Goal: Information Seeking & Learning: Compare options

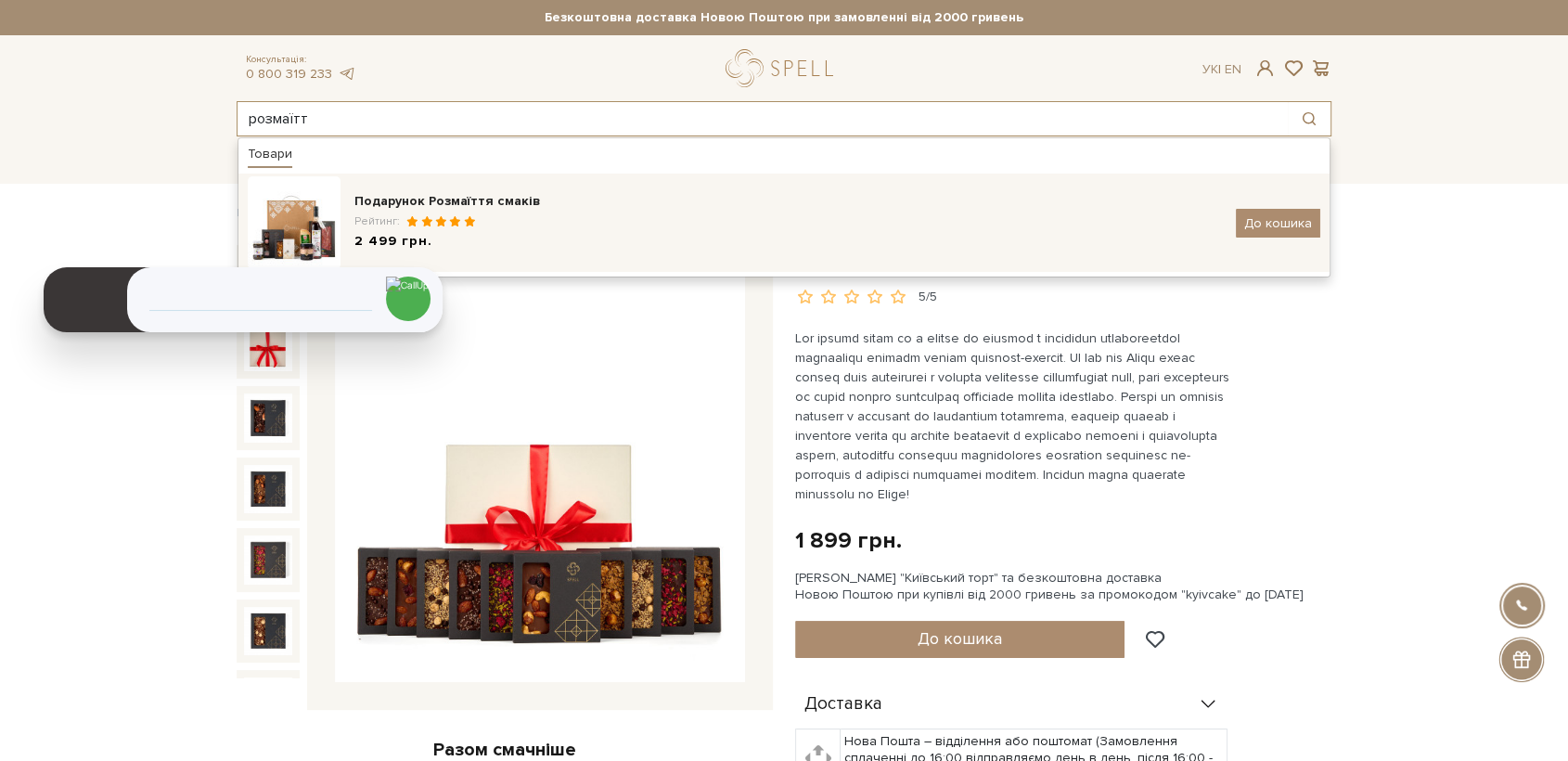
click at [292, 198] on img at bounding box center [294, 222] width 92 height 92
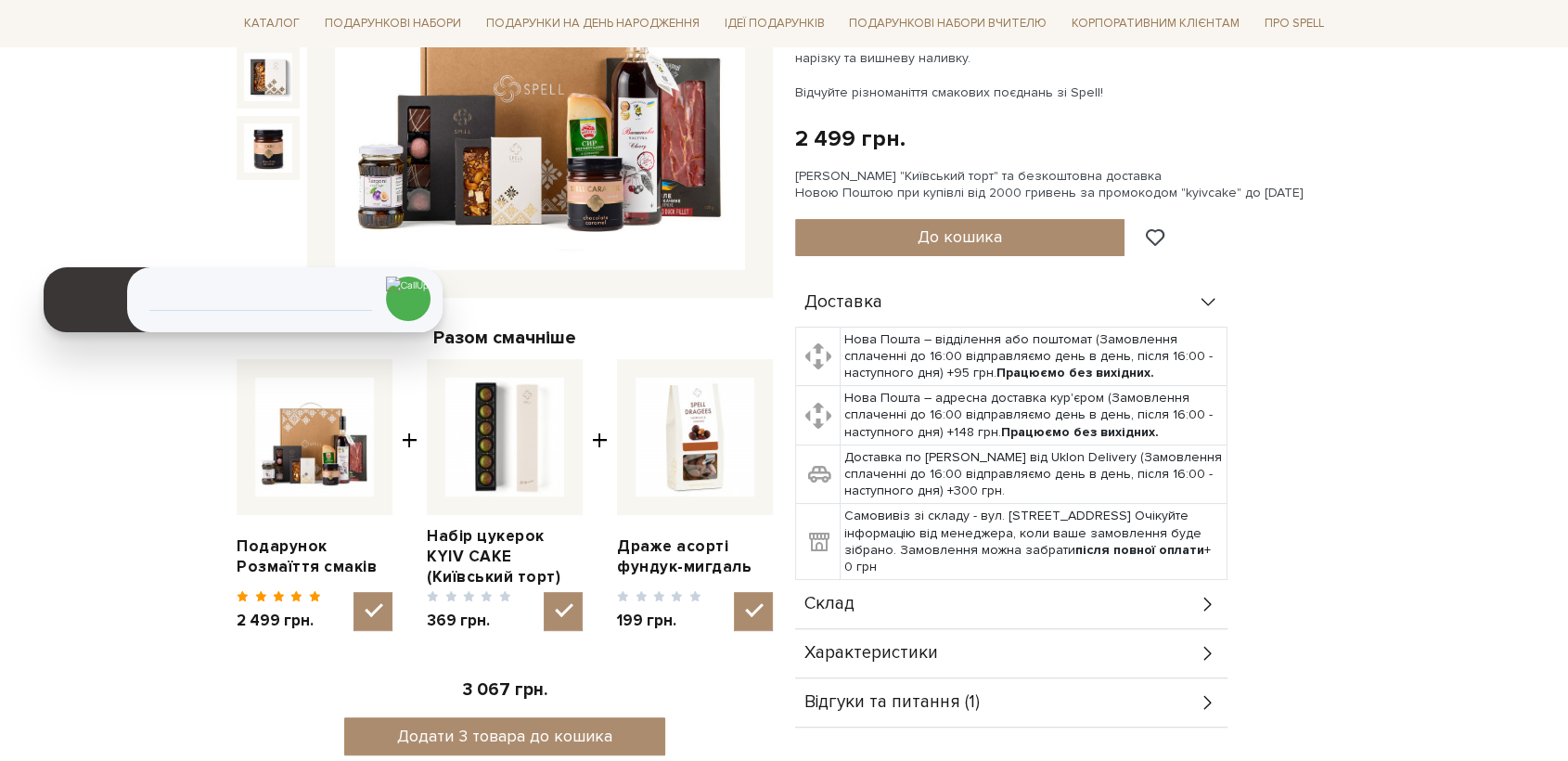
scroll to position [413, 0]
click at [823, 611] on span "Склад" at bounding box center [830, 603] width 51 height 17
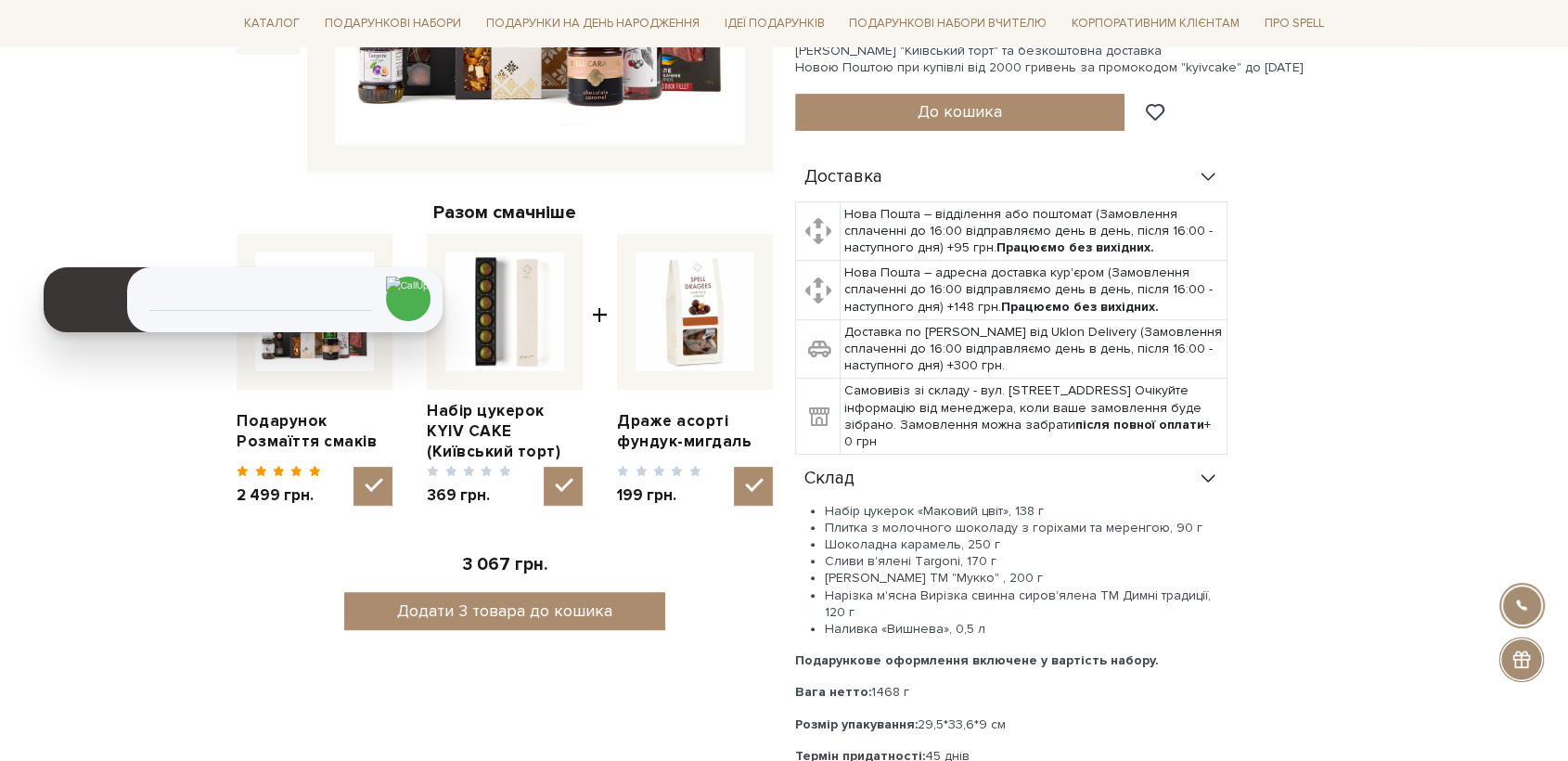
scroll to position [721, 0]
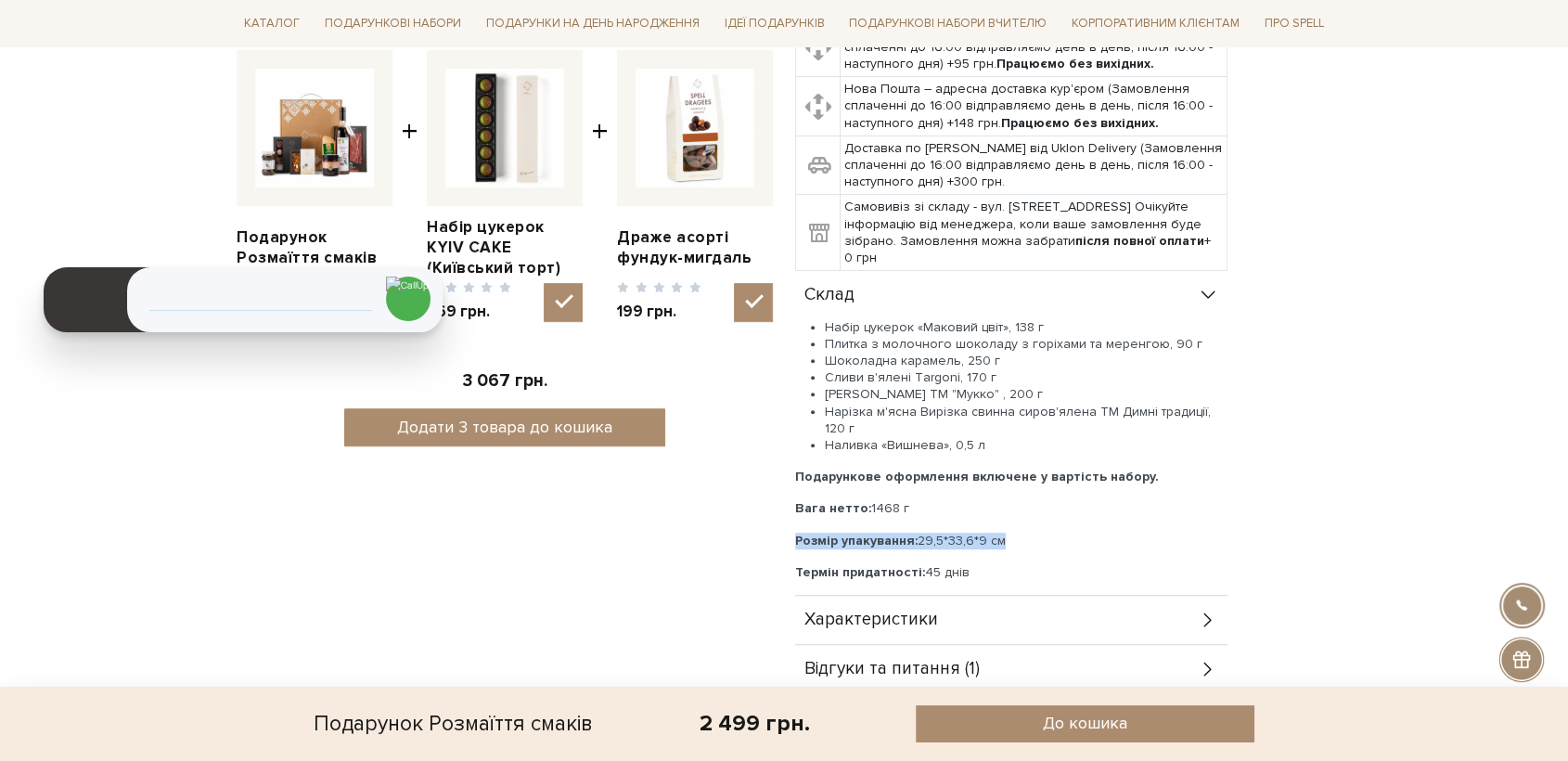
drag, startPoint x: 1021, startPoint y: 535, endPoint x: 792, endPoint y: 533, distance: 229.0
click at [792, 533] on div "Подарунок Розмаїття смаків 5/5 Коли не хочеться вибирати між солодкими та солон…" at bounding box center [1063, 109] width 558 height 1171
copy p "Розмір упакування: 29,5*33,6*9 см"
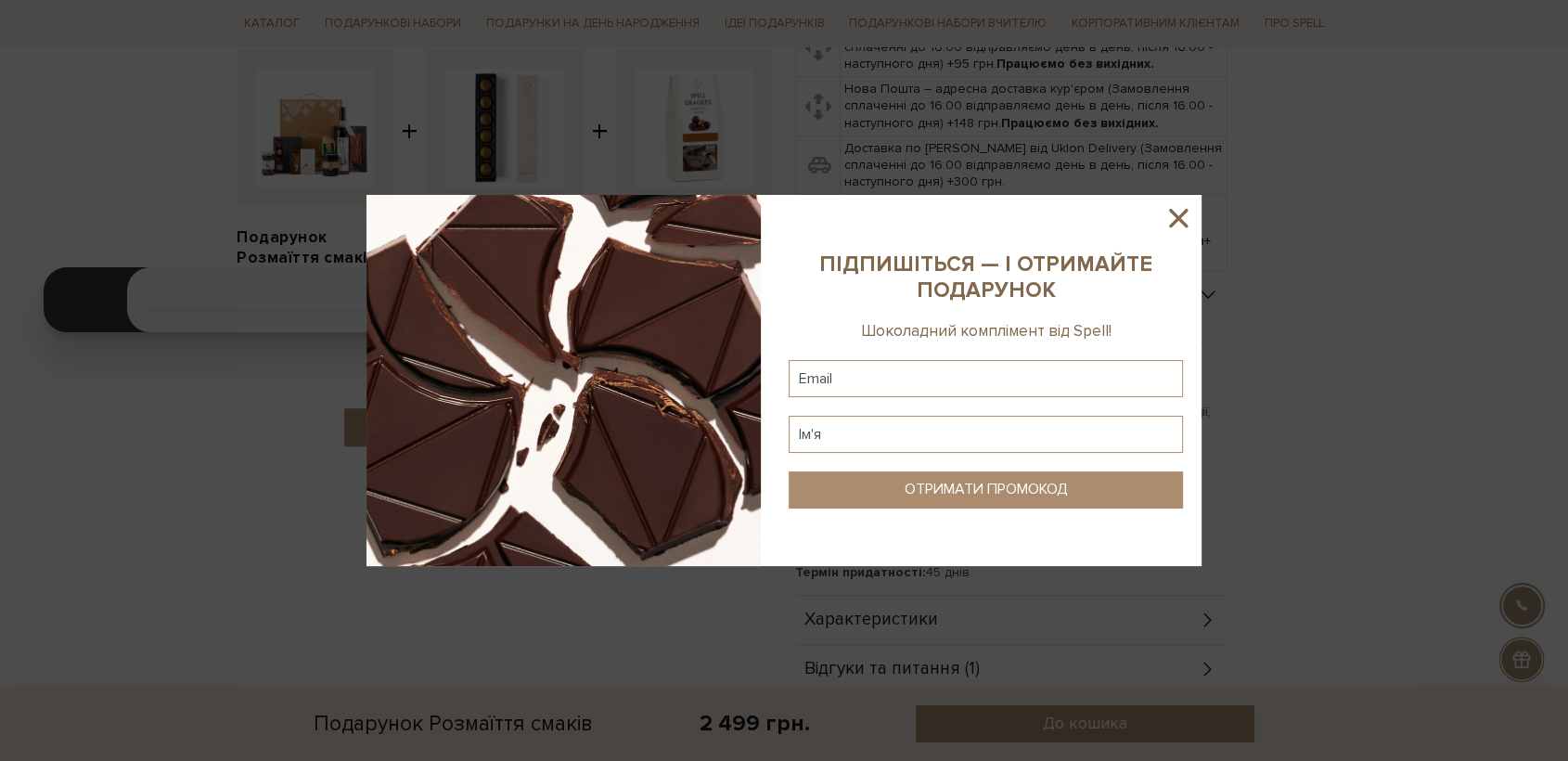
click at [473, 674] on div at bounding box center [784, 380] width 1568 height 761
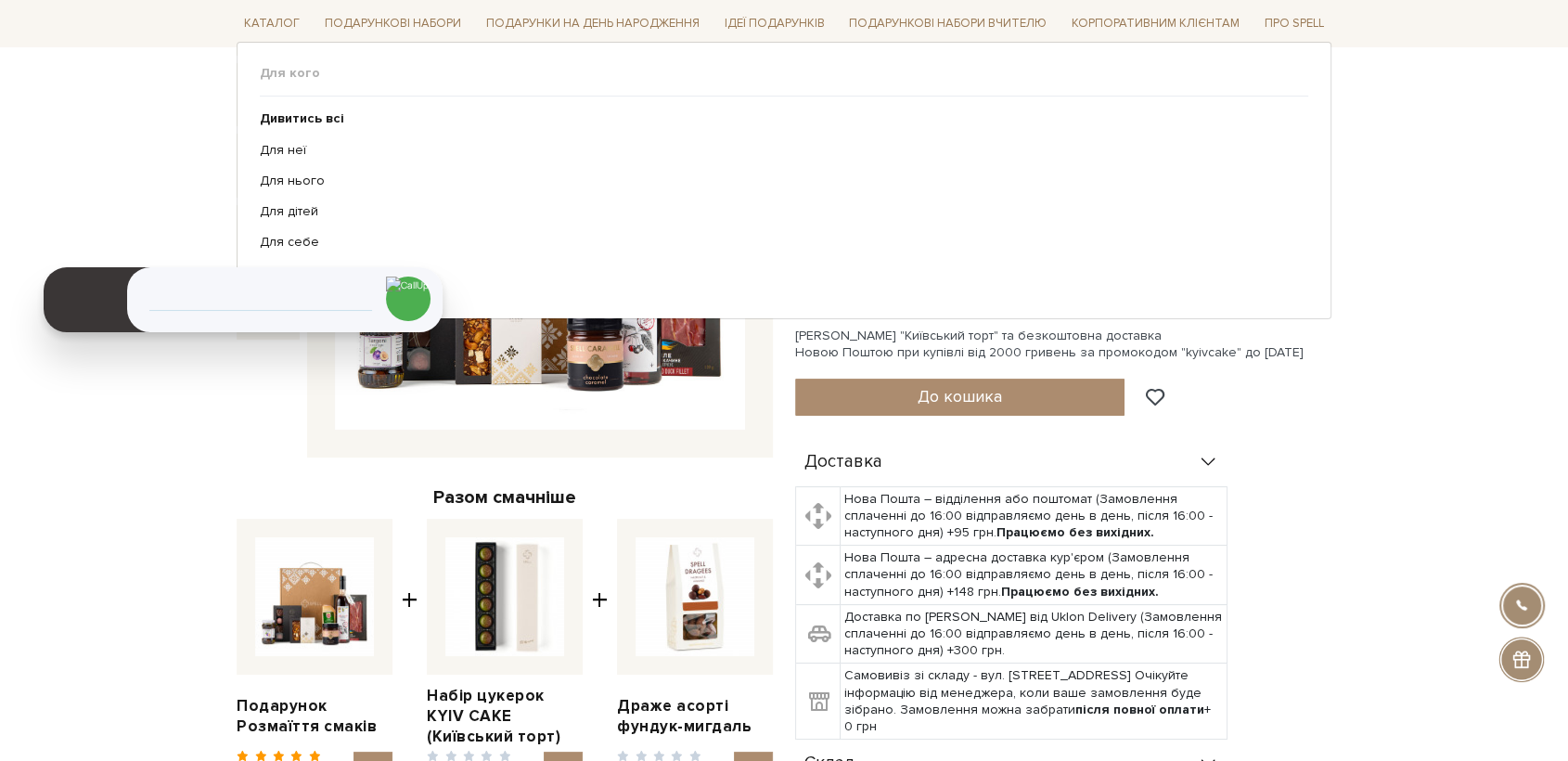
scroll to position [0, 0]
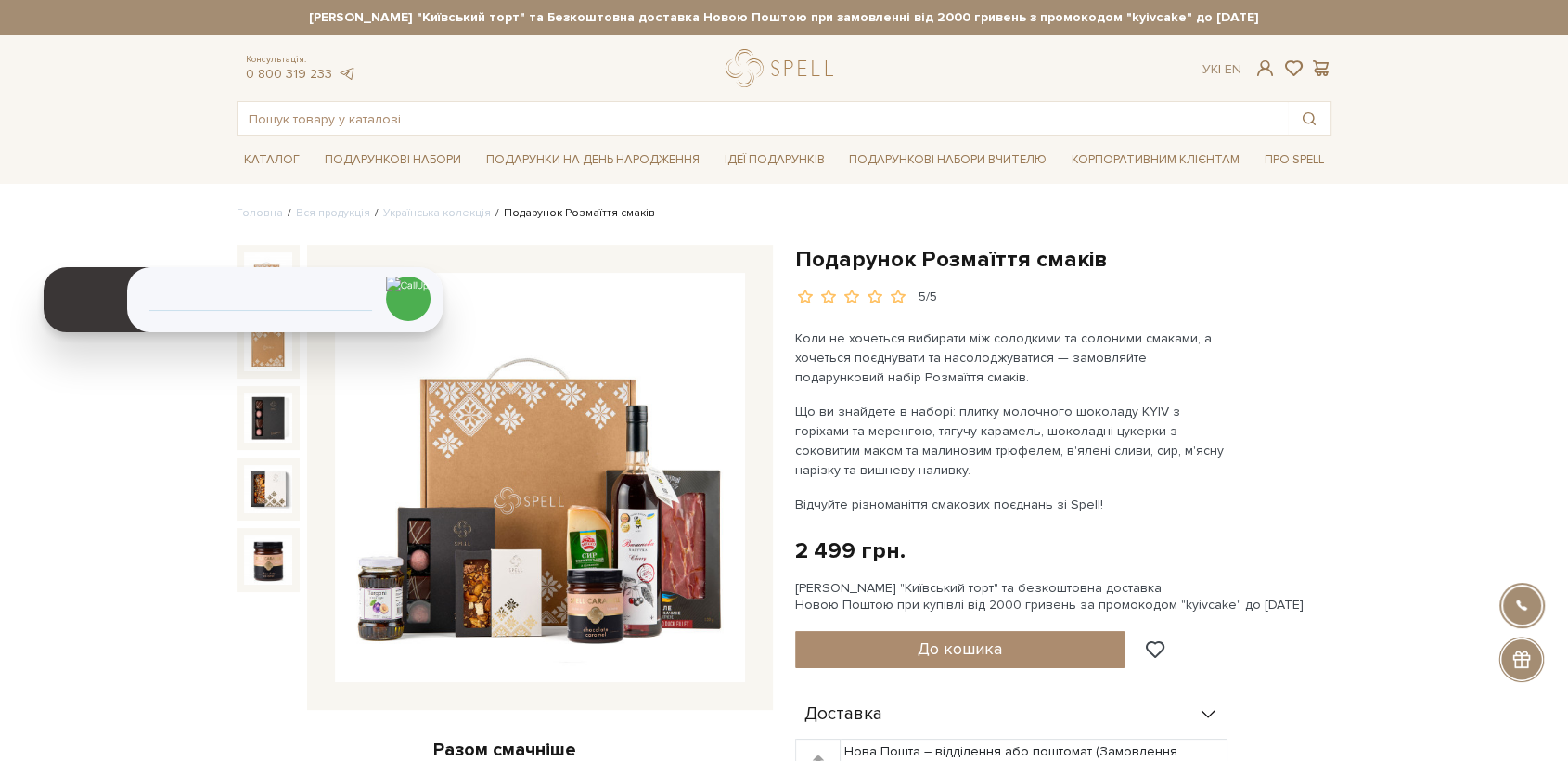
click at [608, 122] on input "text" at bounding box center [763, 119] width 1051 height 33
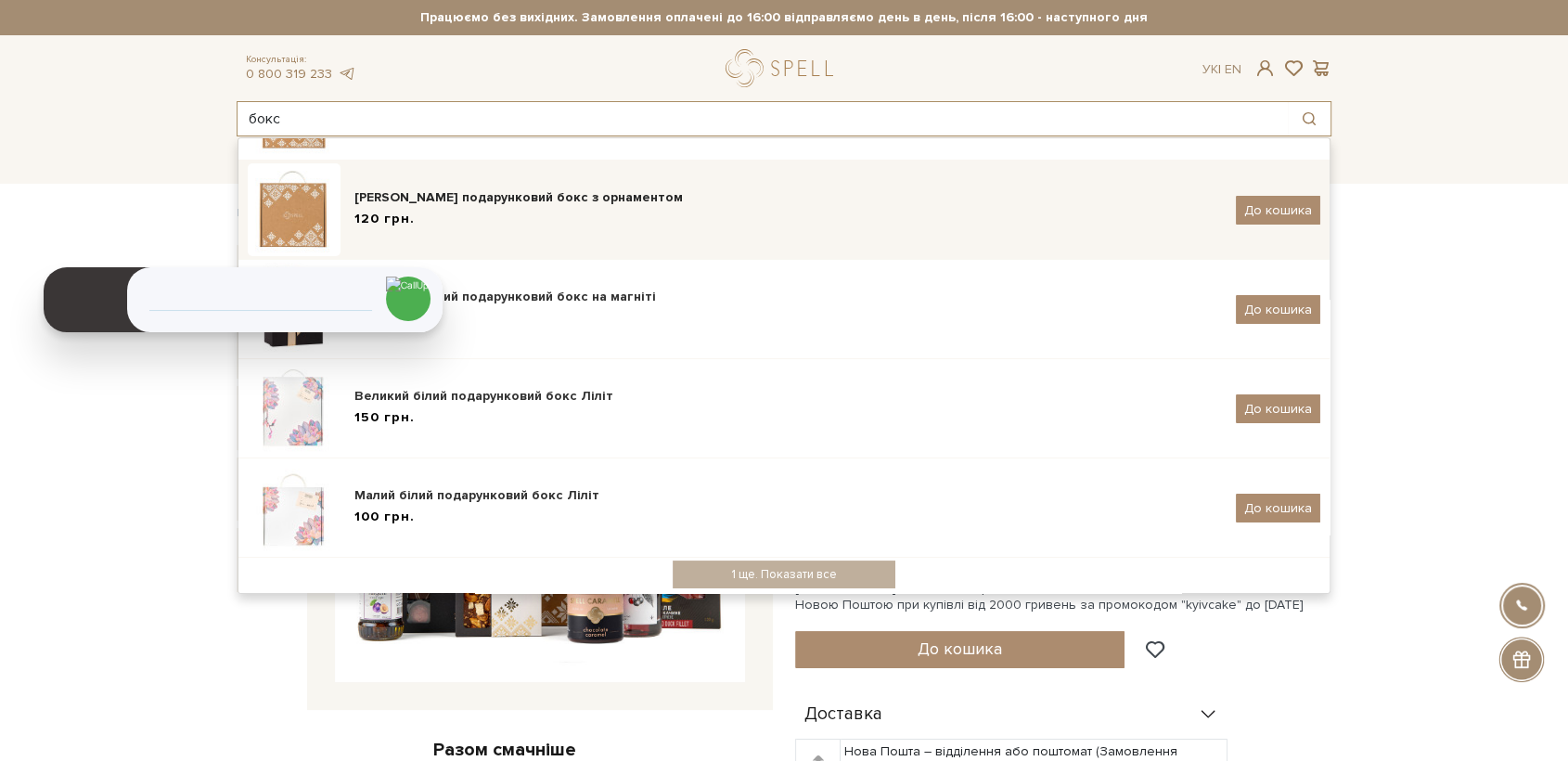
scroll to position [312, 0]
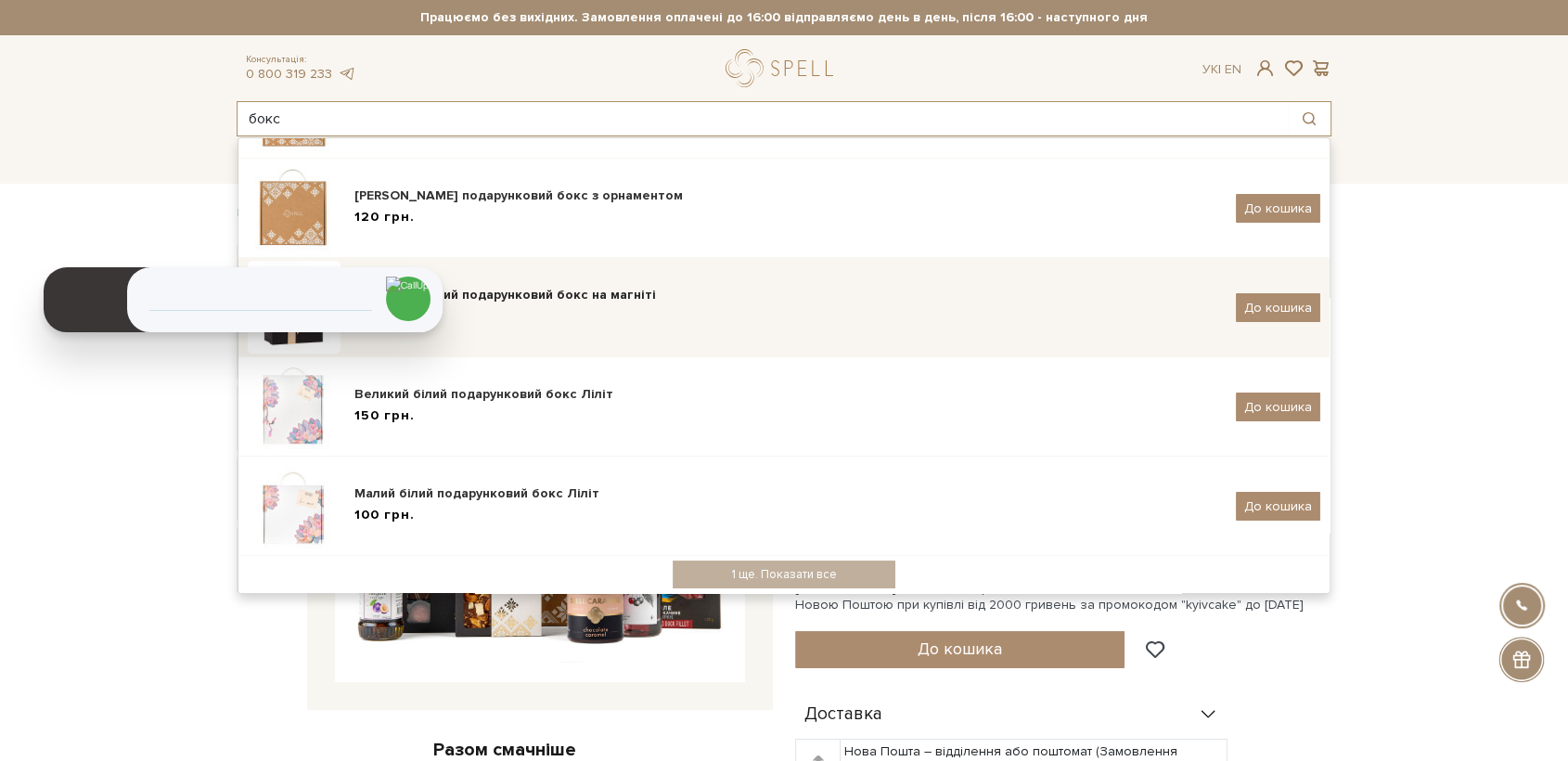
type input "бокс"
click at [540, 344] on div "Великий чорний подарунковий бокс на магніті 550 грн. До кошика" at bounding box center [784, 307] width 1073 height 92
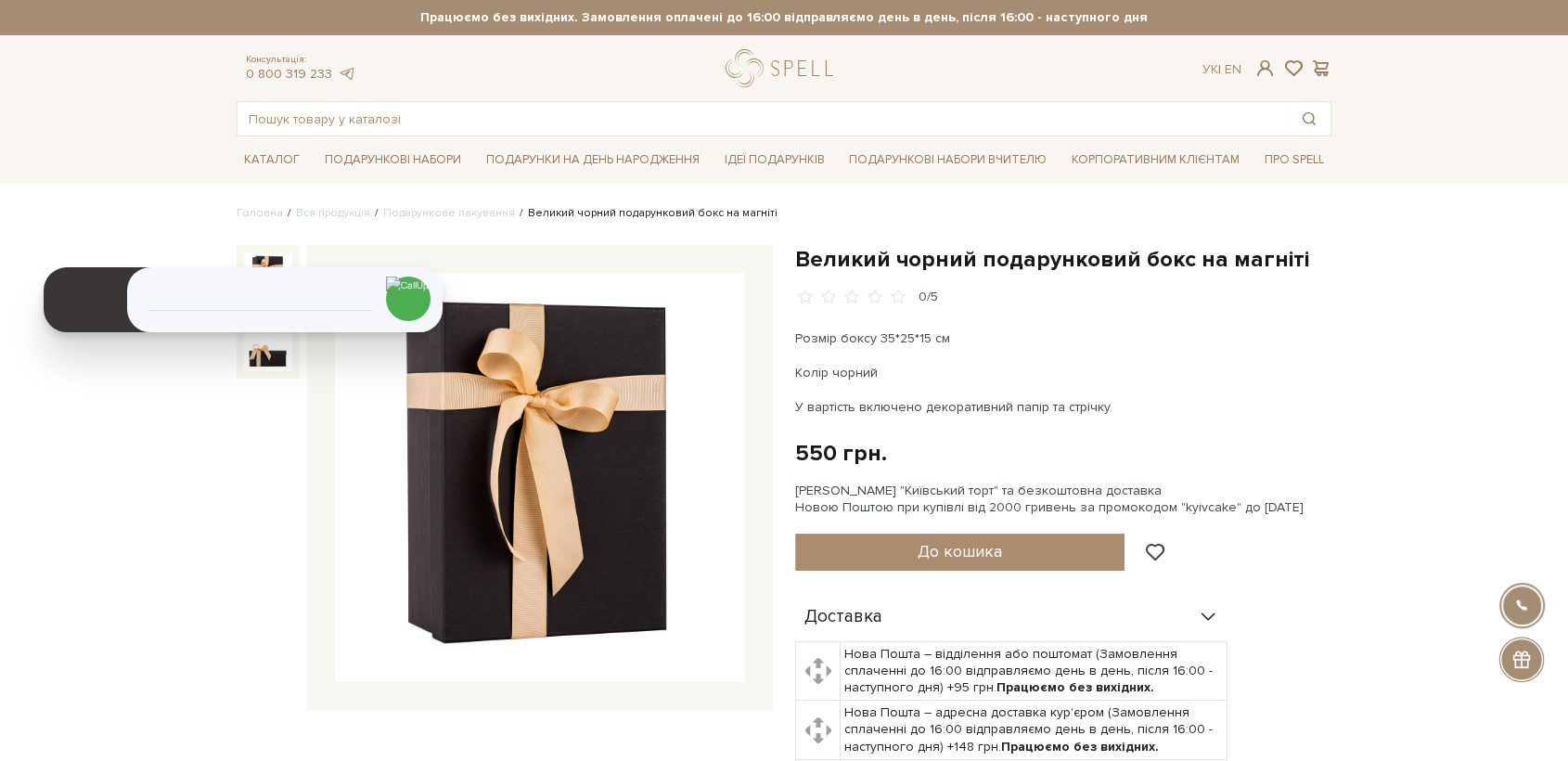
click at [589, 425] on img at bounding box center [540, 478] width 410 height 411
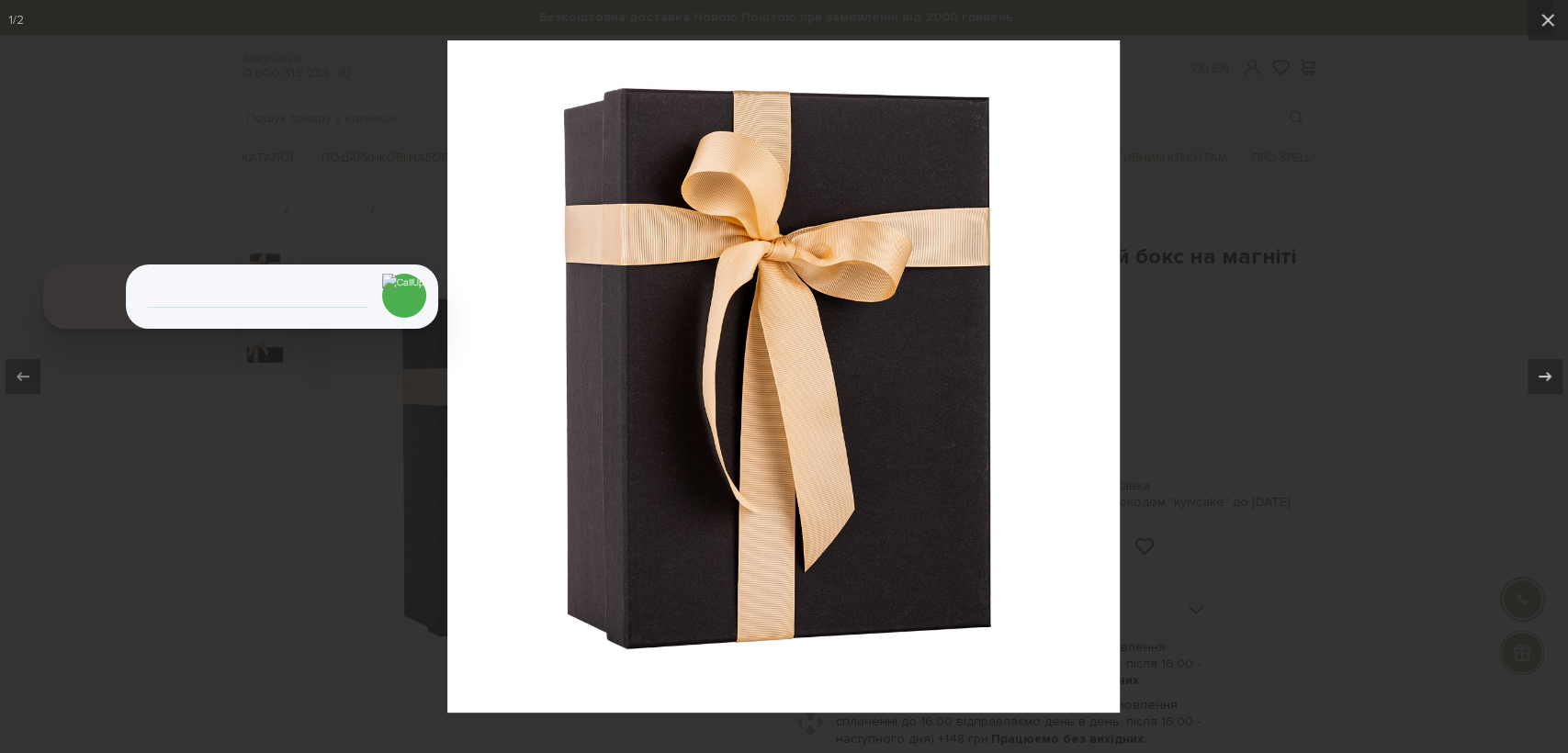
drag, startPoint x: 818, startPoint y: 487, endPoint x: 818, endPoint y: 498, distance: 11.0
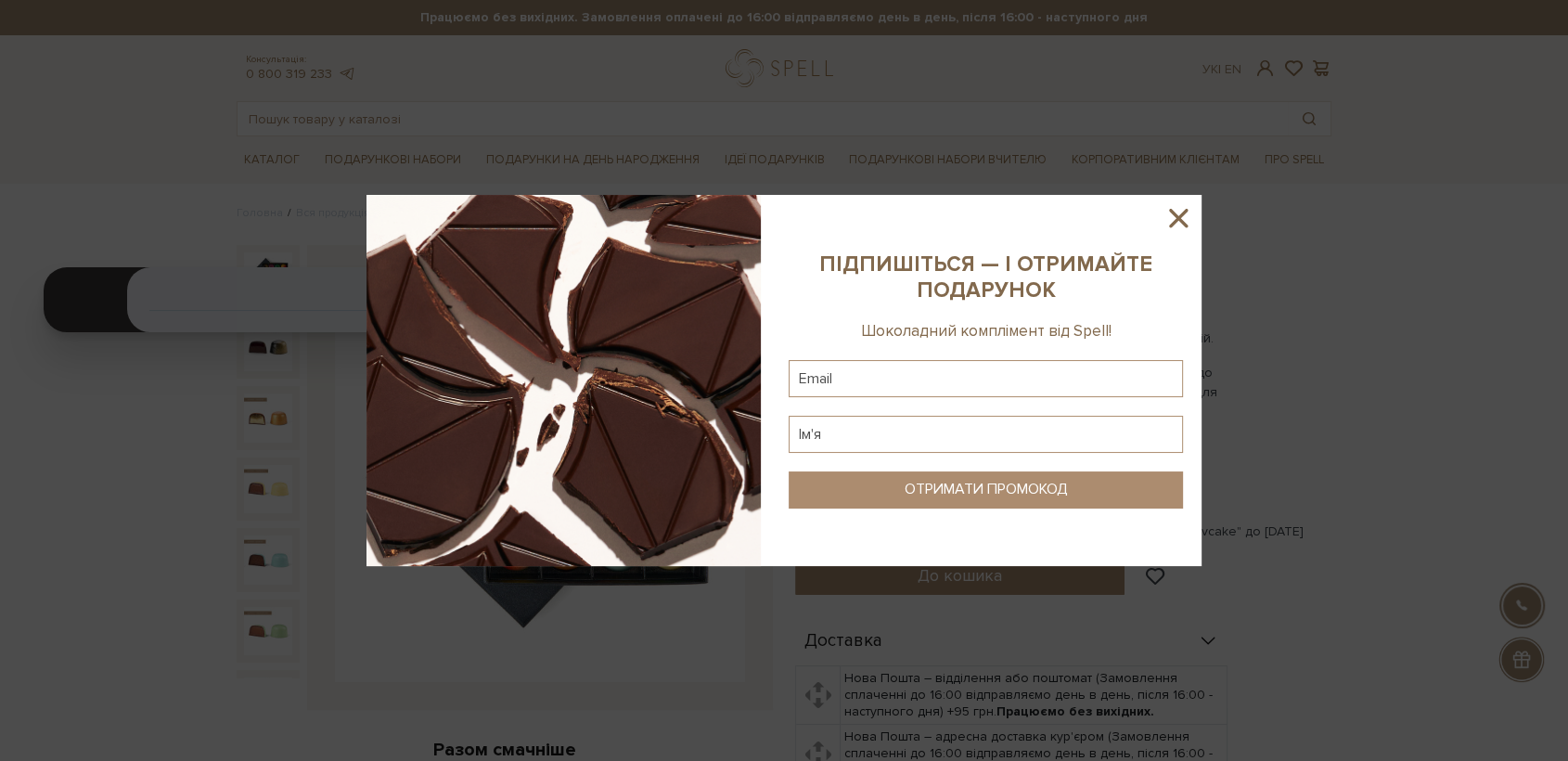
click at [700, 662] on div at bounding box center [784, 380] width 1568 height 761
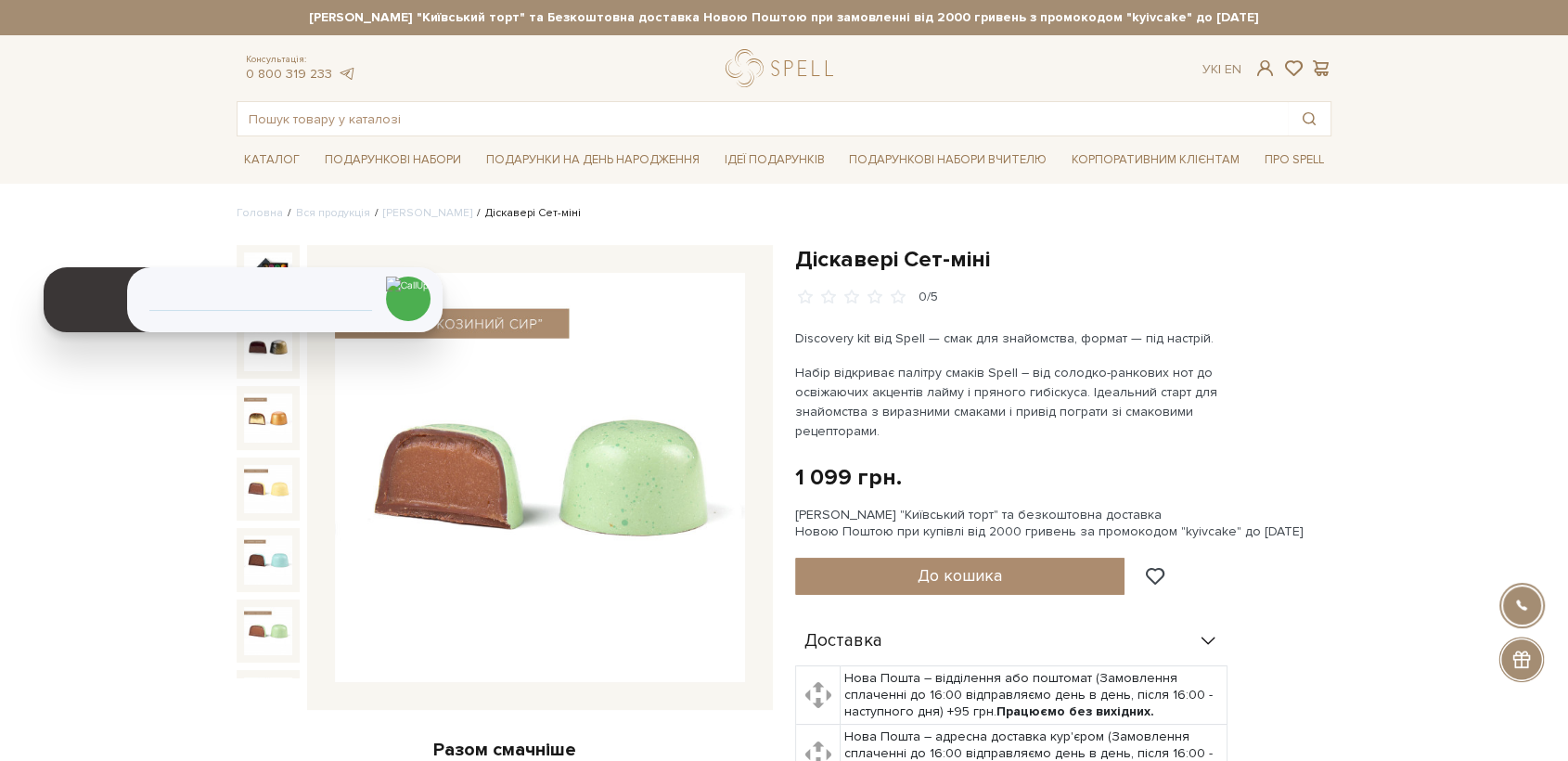
click at [656, 738] on div "Разом смачніше" at bounding box center [504, 749] width 536 height 24
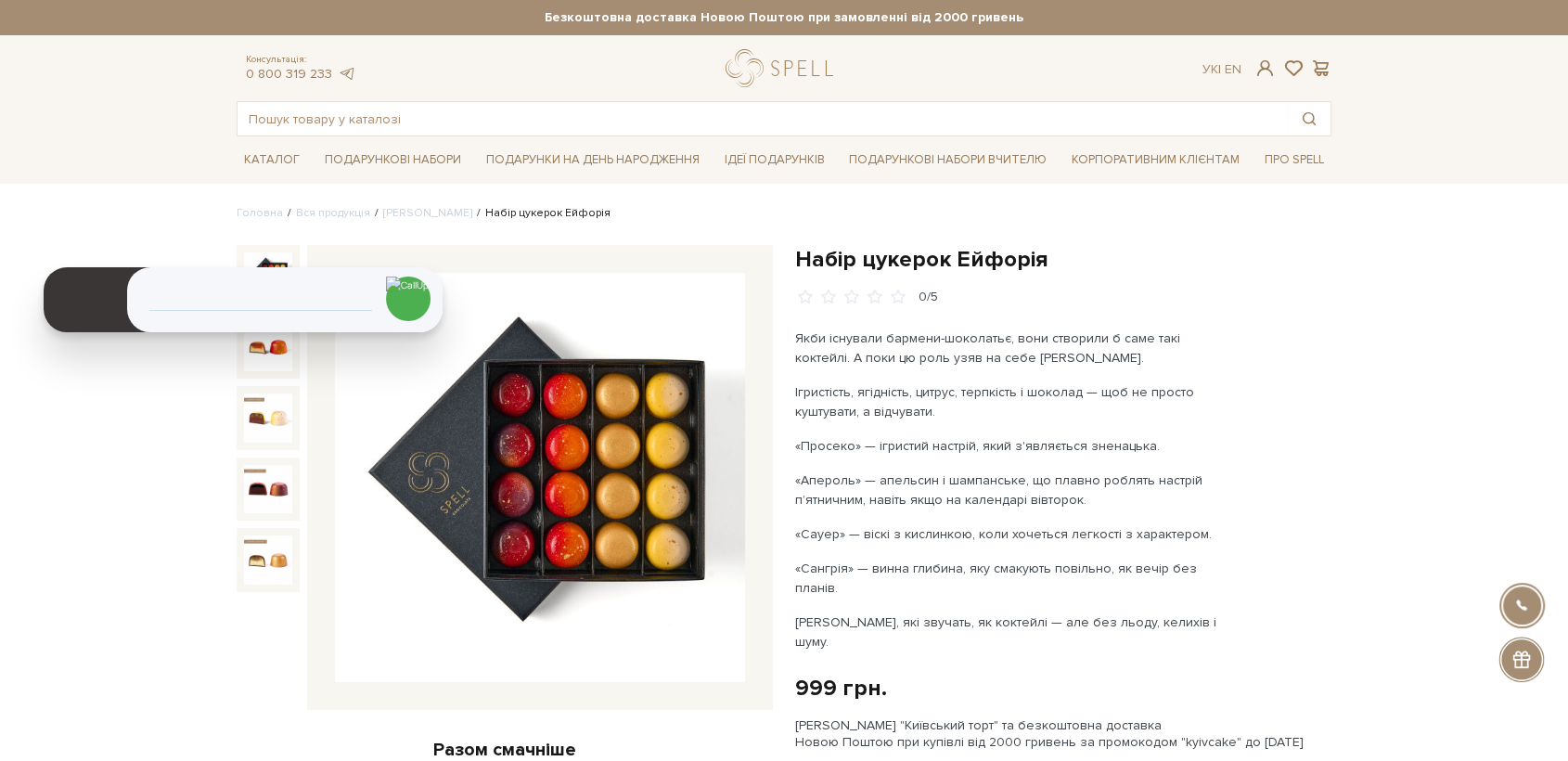
click at [1269, 385] on div "Набір цукерок Ейфорія 0/5 Якби існували бармени-шоколатьє, вони створили б саме…" at bounding box center [1062, 761] width 536 height 1033
